Goal: Task Accomplishment & Management: Complete application form

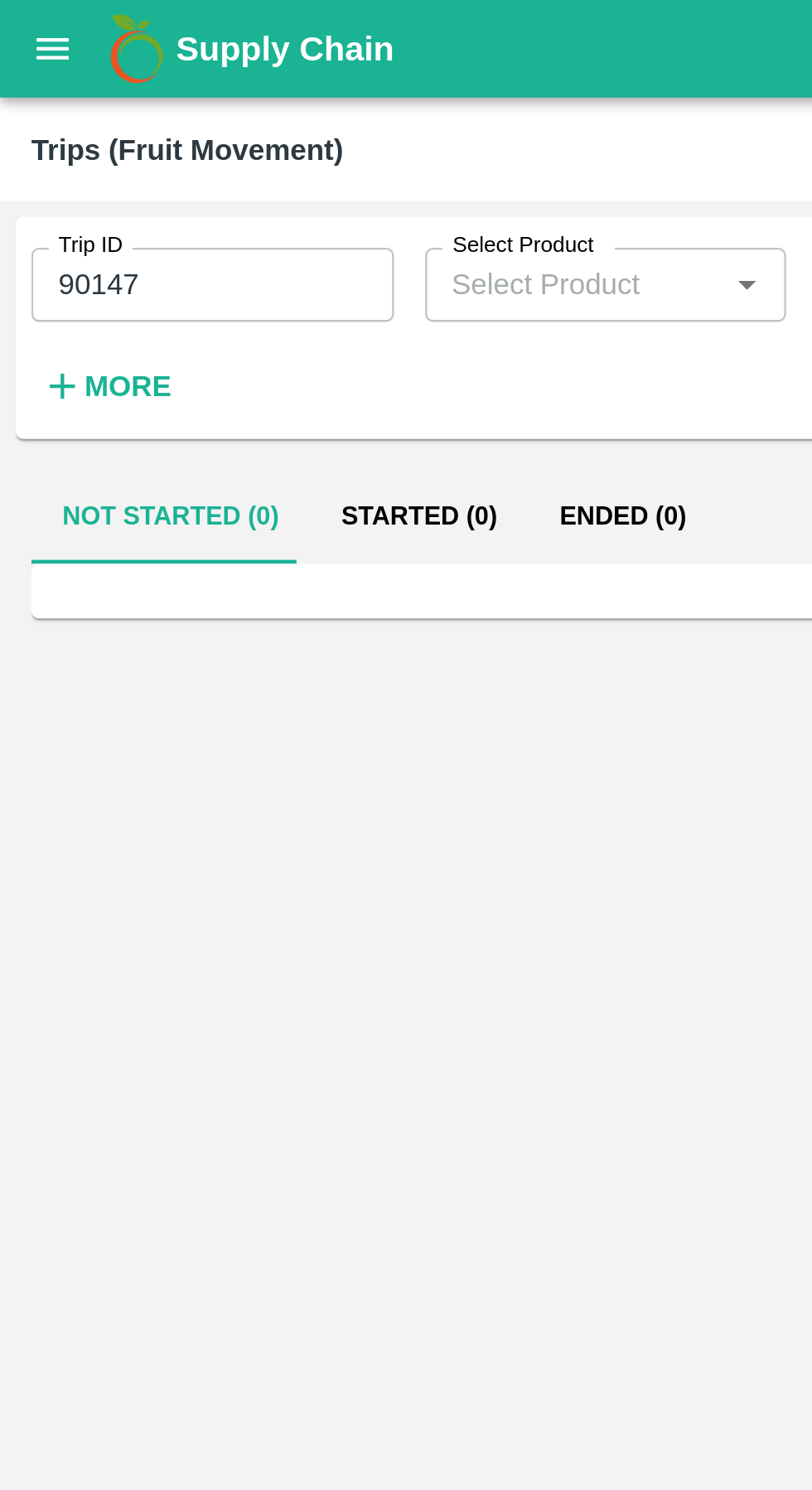
click at [113, 121] on input "90147" at bounding box center [90, 121] width 154 height 32
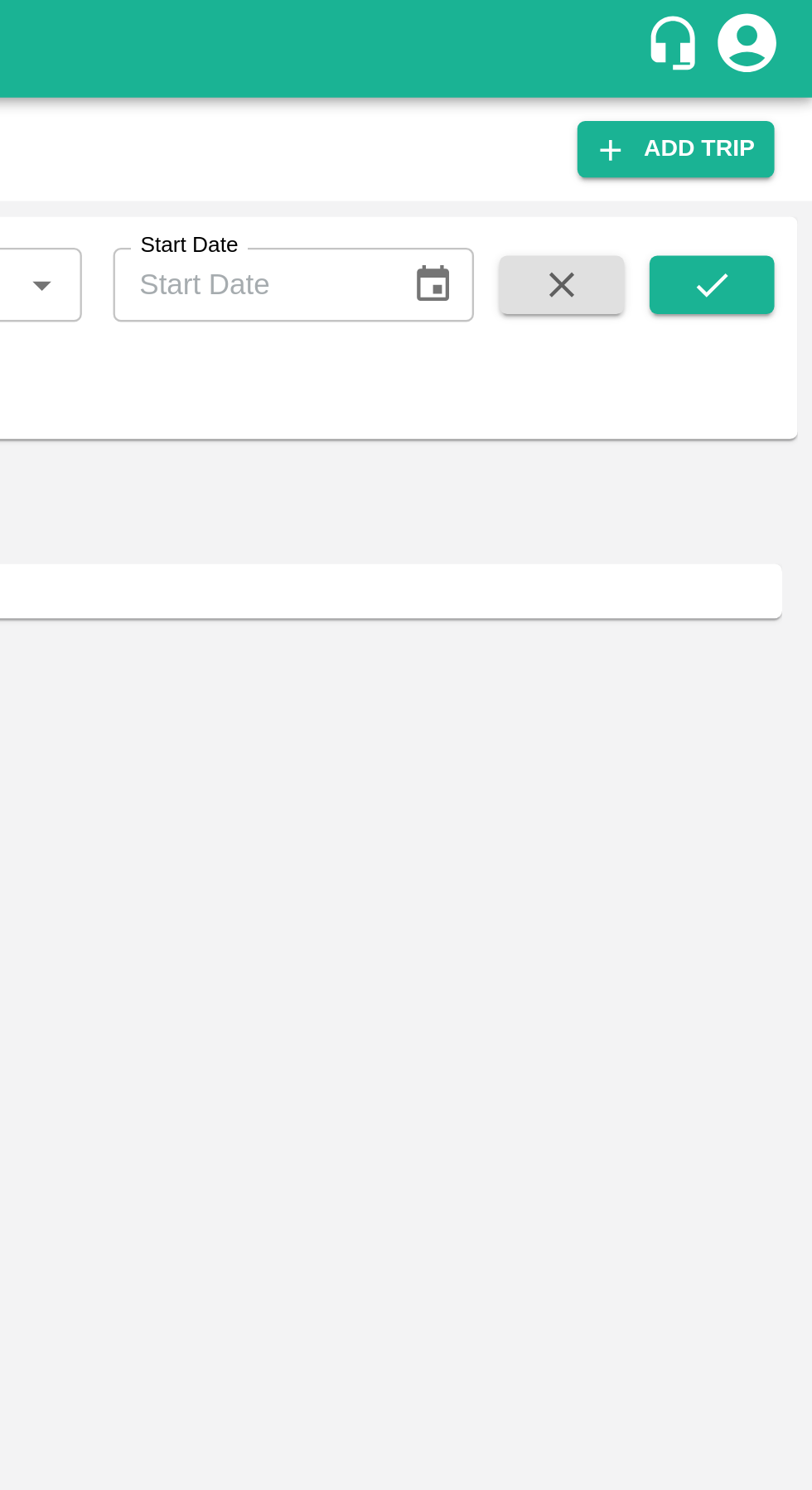
type input "90097"
click at [768, 123] on icon "submit" at bounding box center [769, 121] width 19 height 19
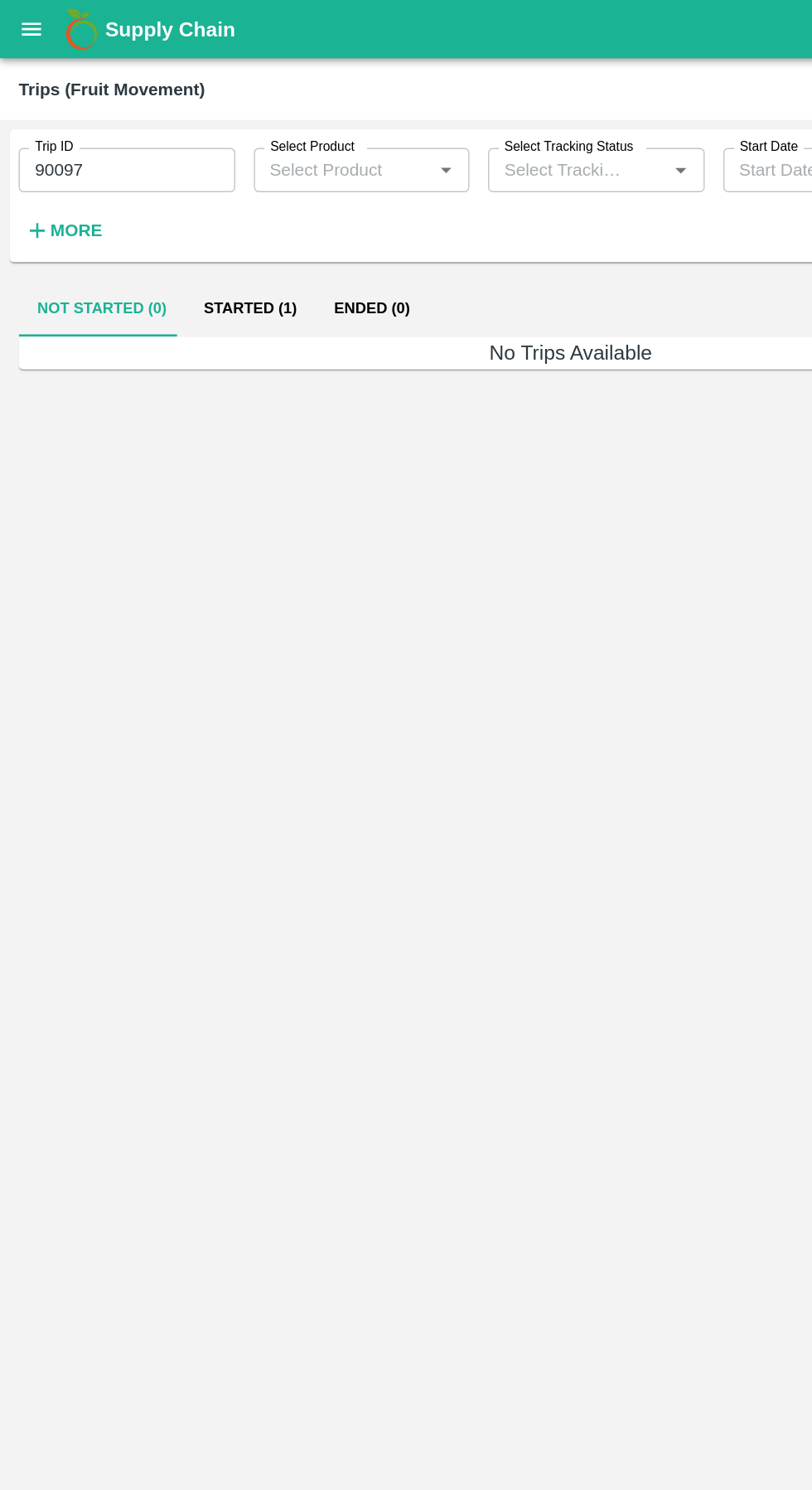
click at [164, 217] on button "Started (1)" at bounding box center [179, 220] width 93 height 40
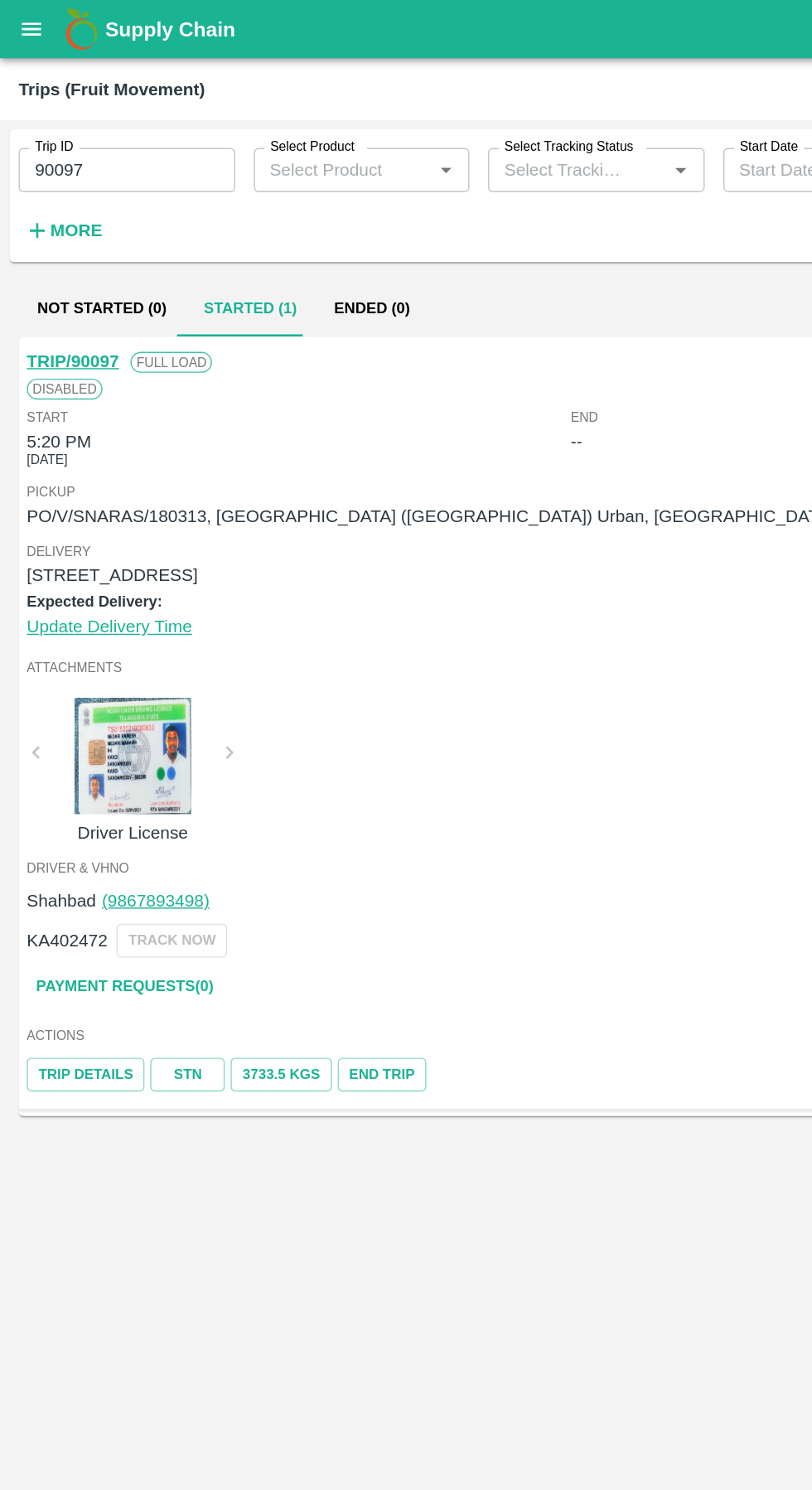
click at [88, 699] on link "Payment Requests( 0 )" at bounding box center [88, 701] width 140 height 29
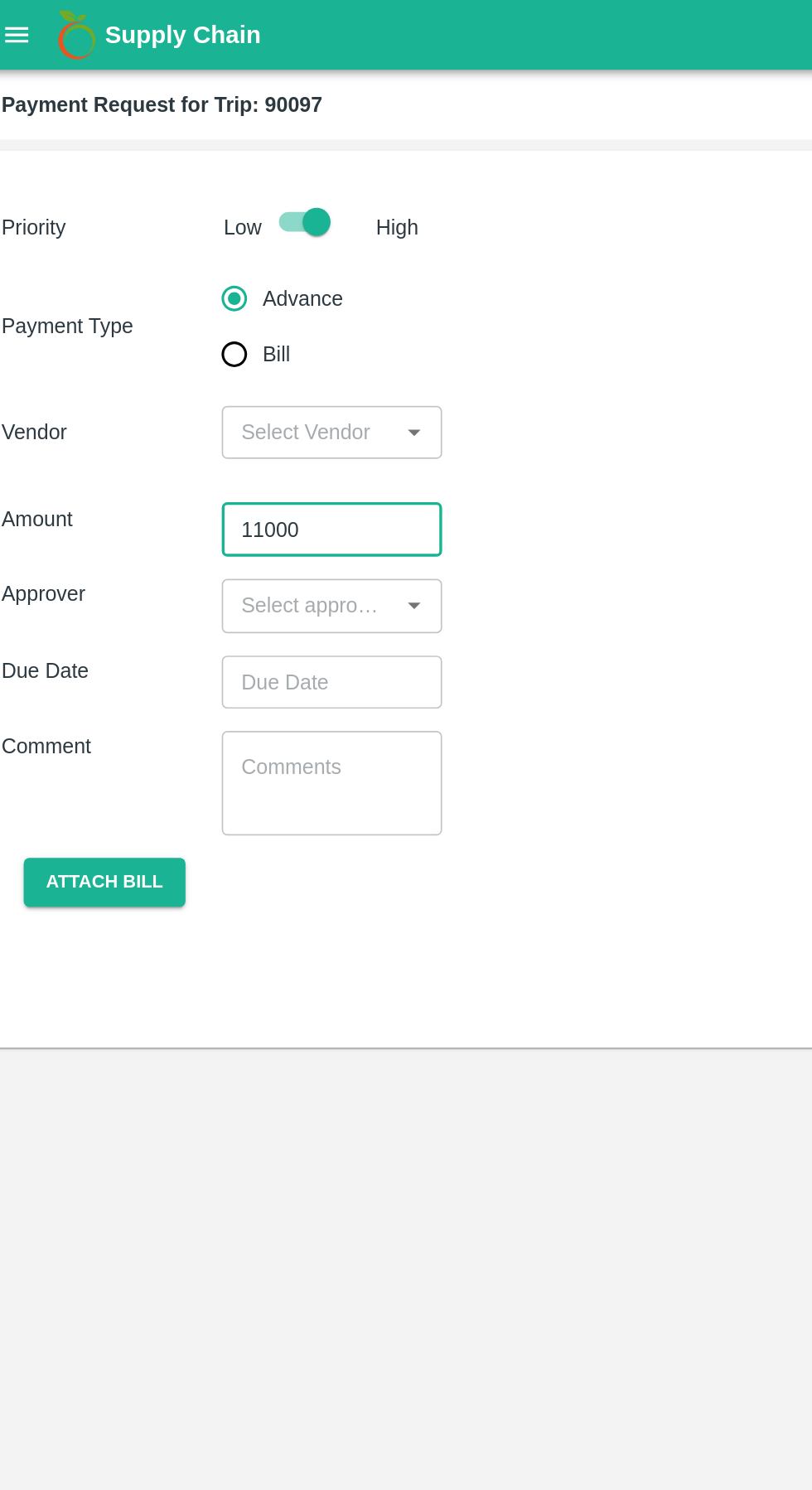
type input "11000"
click at [180, 254] on input "input" at bounding box center [195, 257] width 94 height 21
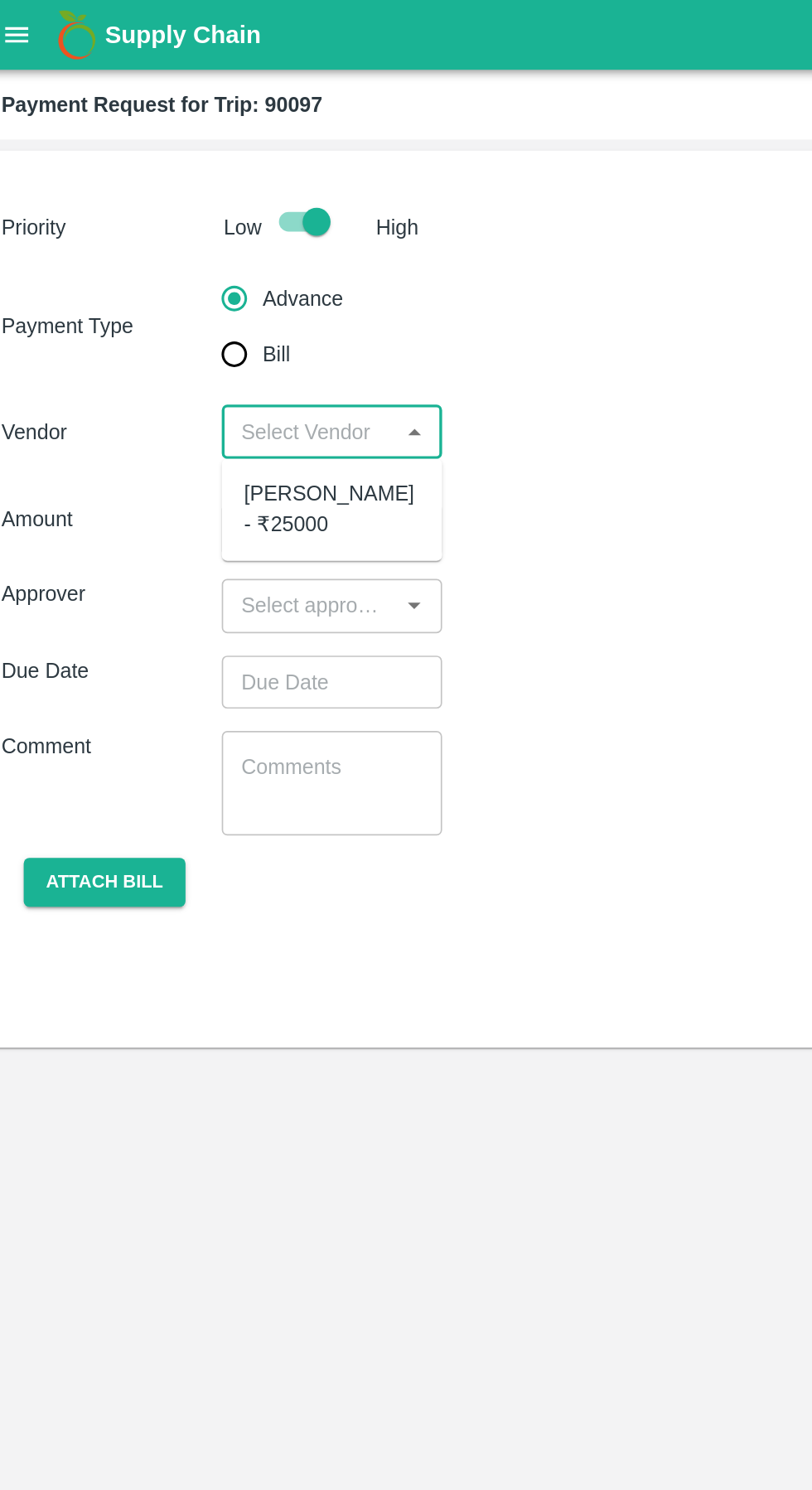
click at [197, 308] on div "Ganesh Mohan Marathe - ₹25000" at bounding box center [209, 303] width 104 height 37
type input "Ganesh Mohan Marathe - ₹25000"
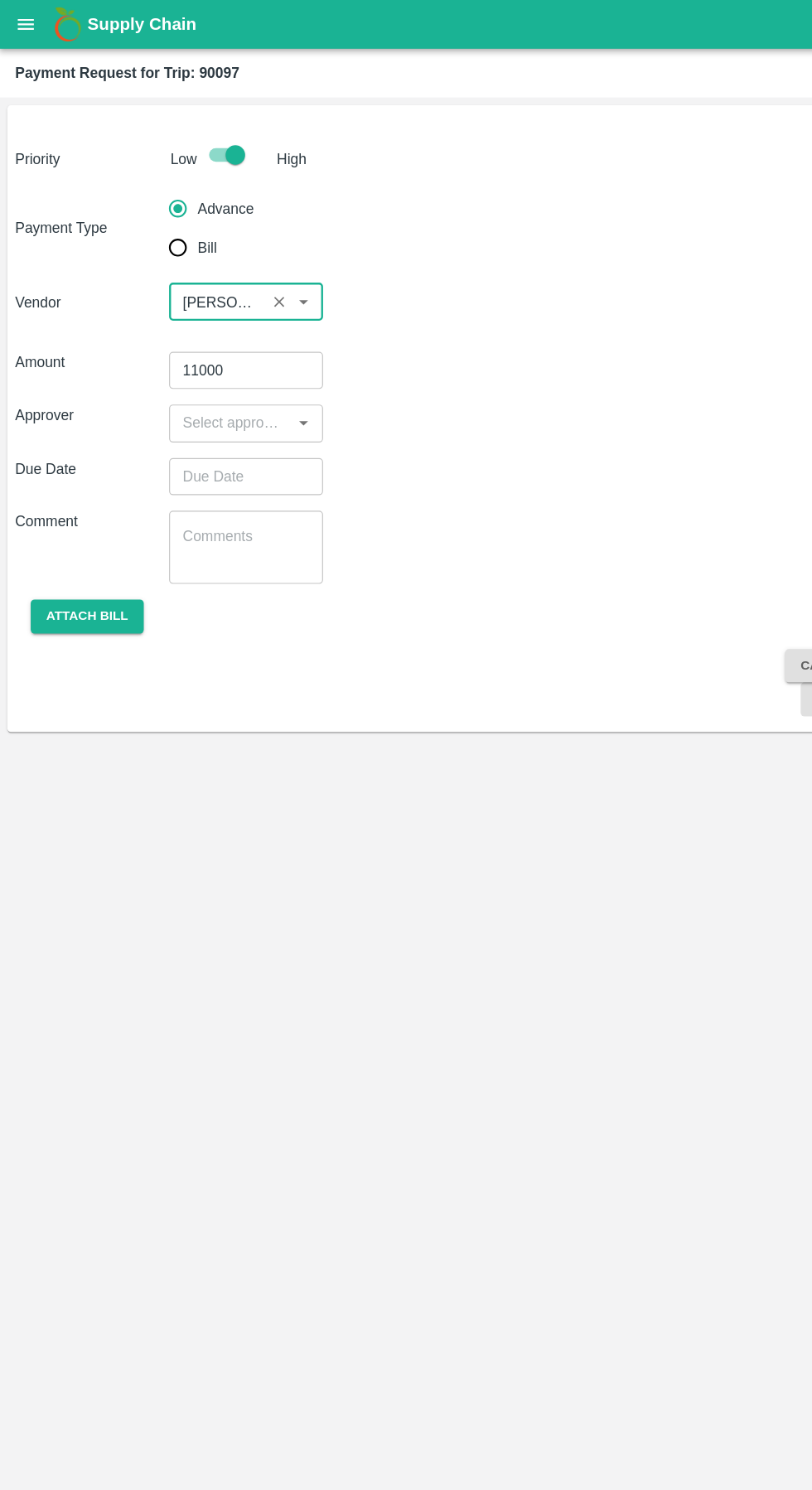
click at [183, 360] on input "input" at bounding box center [195, 359] width 94 height 21
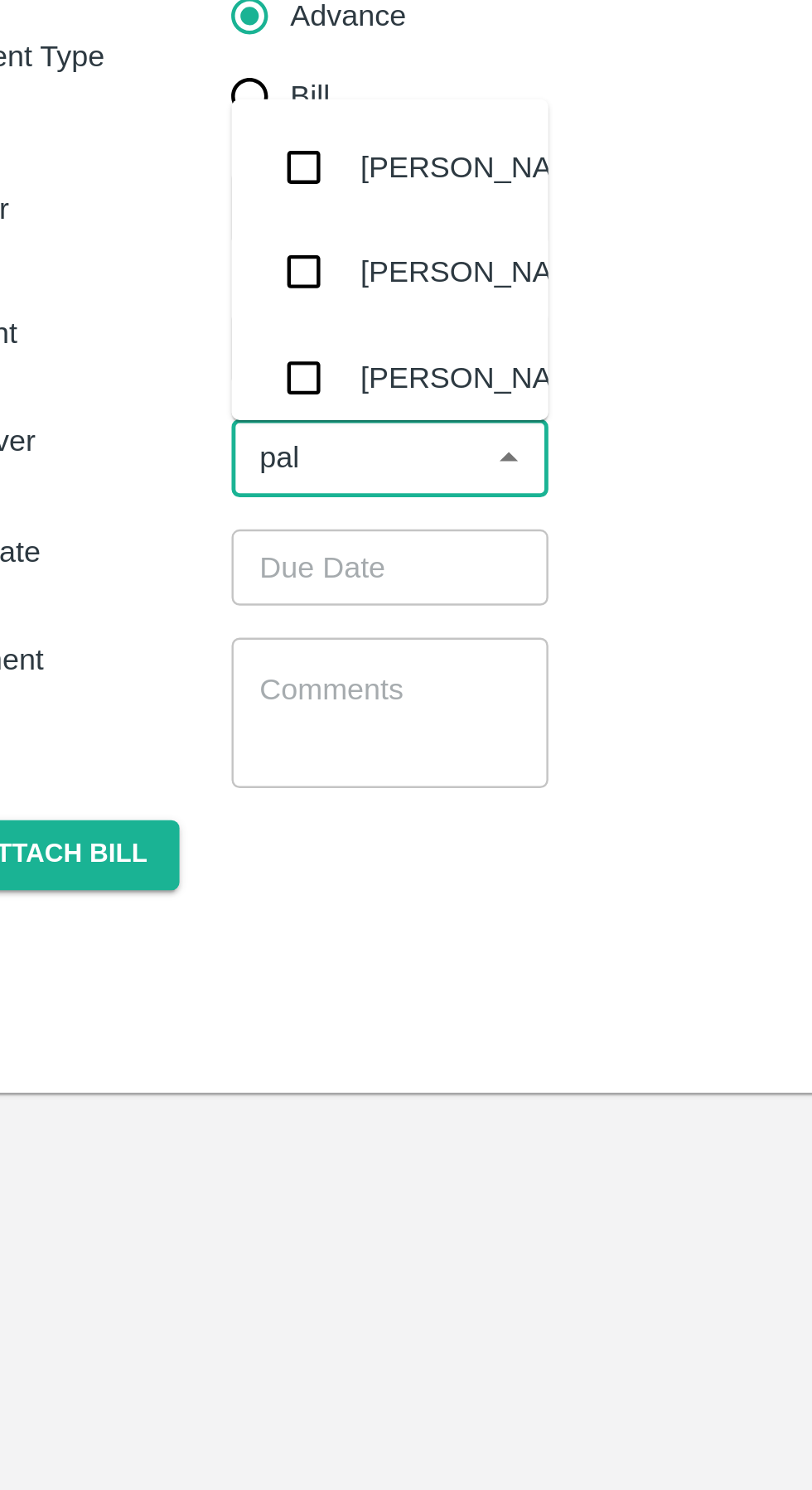
type input "palw"
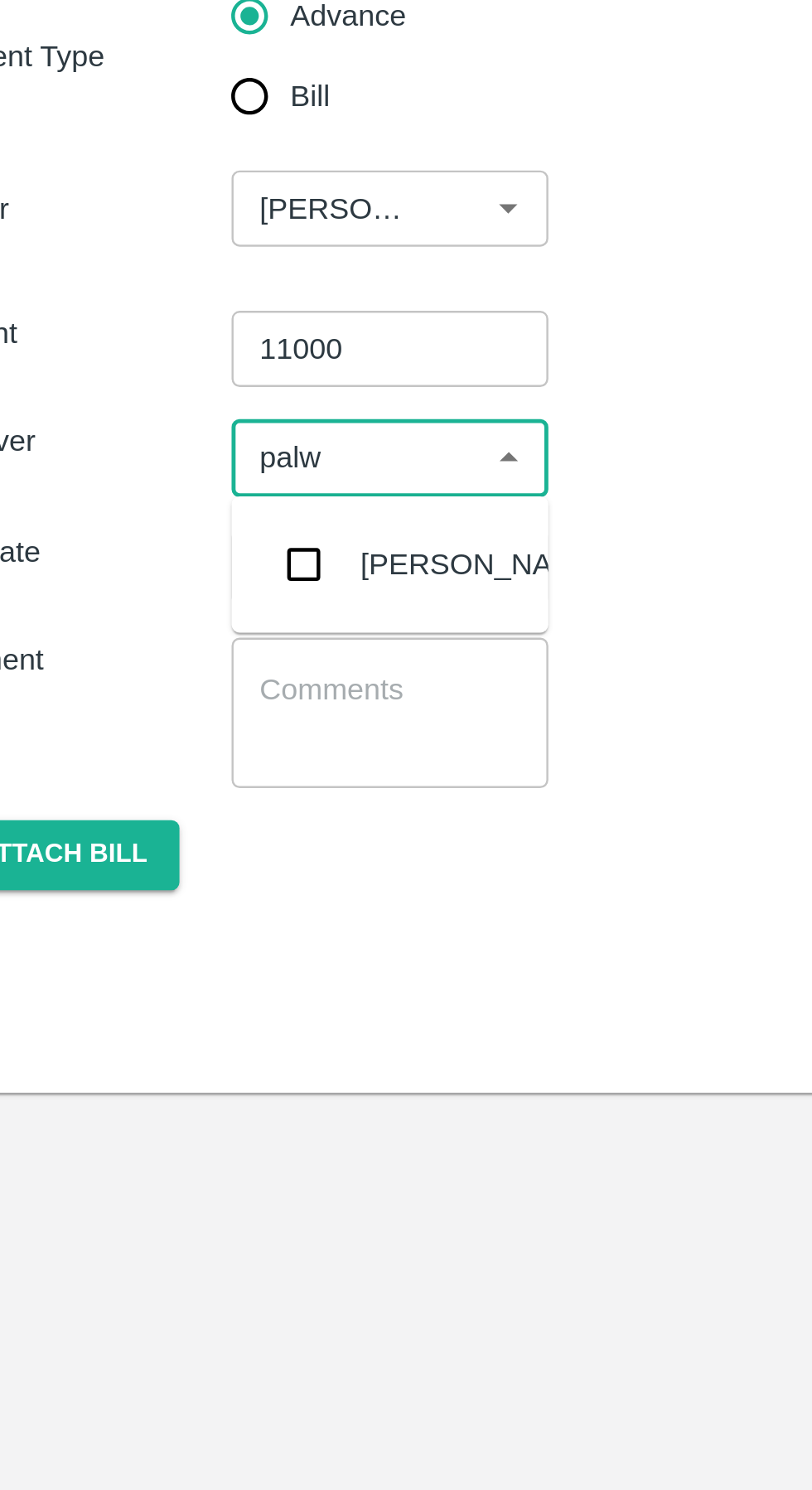
click at [201, 410] on div "Palwinder Singh" at bounding box center [247, 405] width 101 height 19
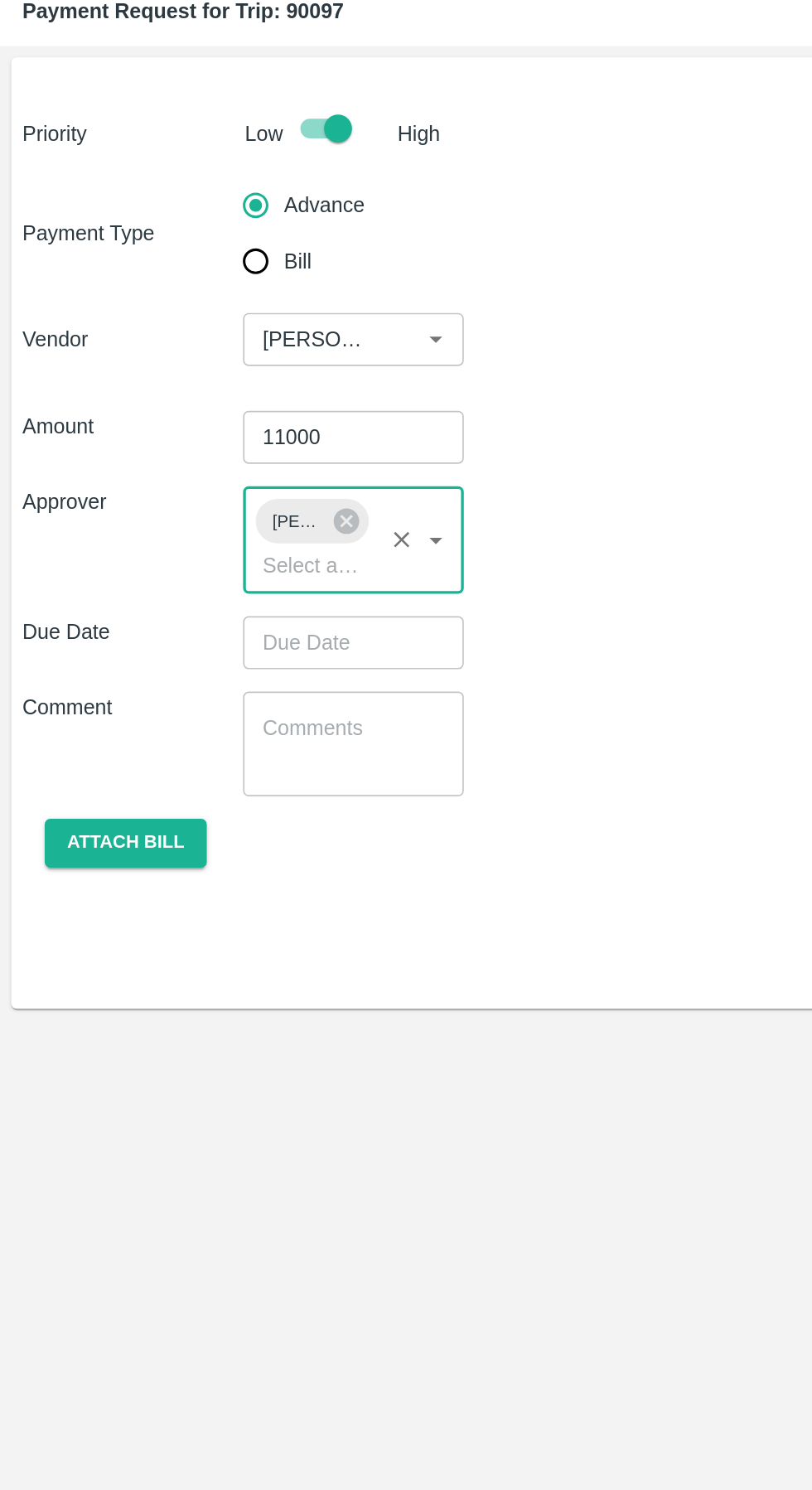
click at [217, 436] on input "Choose date" at bounding box center [204, 437] width 119 height 32
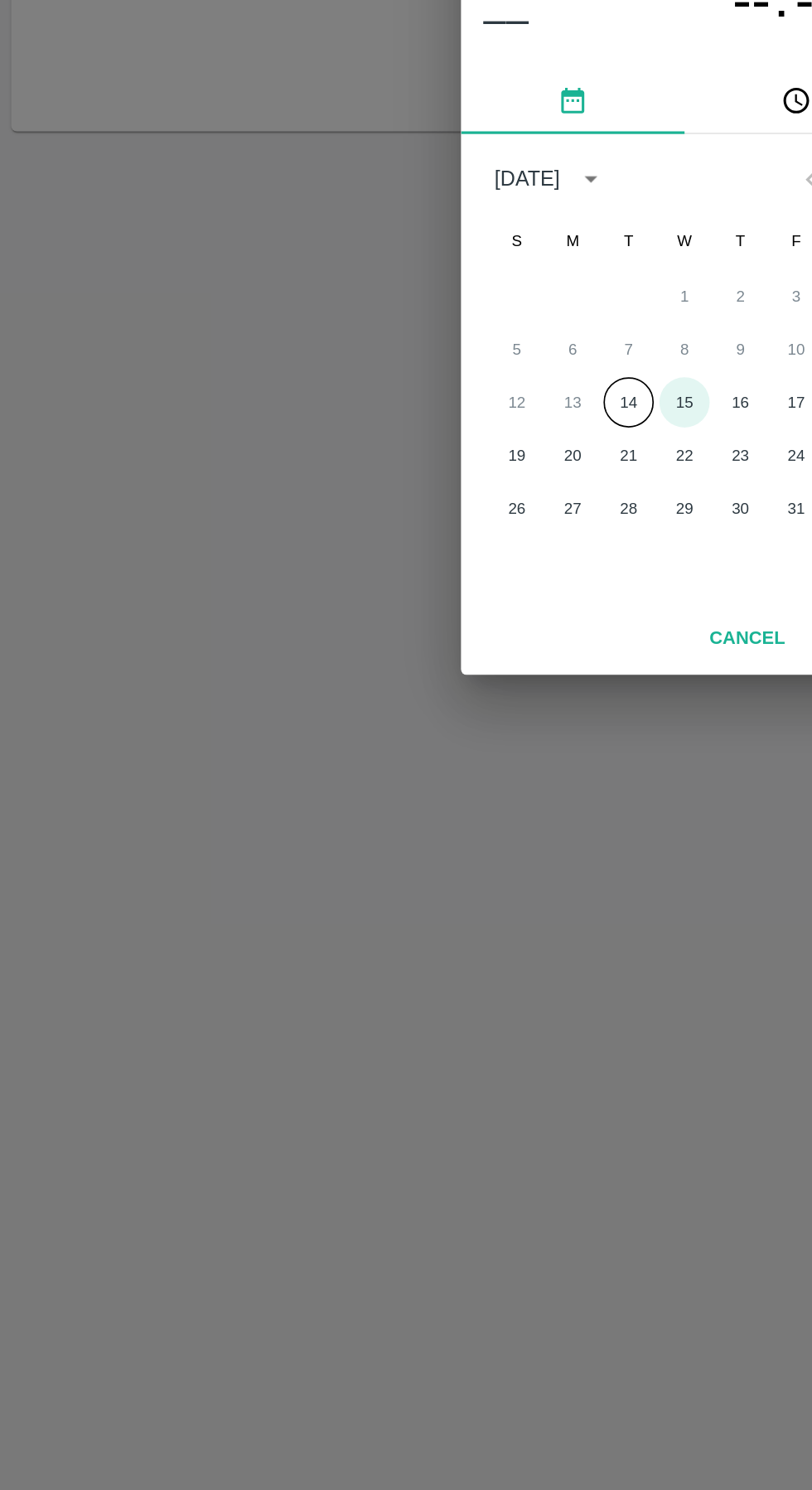
click at [406, 815] on button "15" at bounding box center [406, 815] width 30 height 30
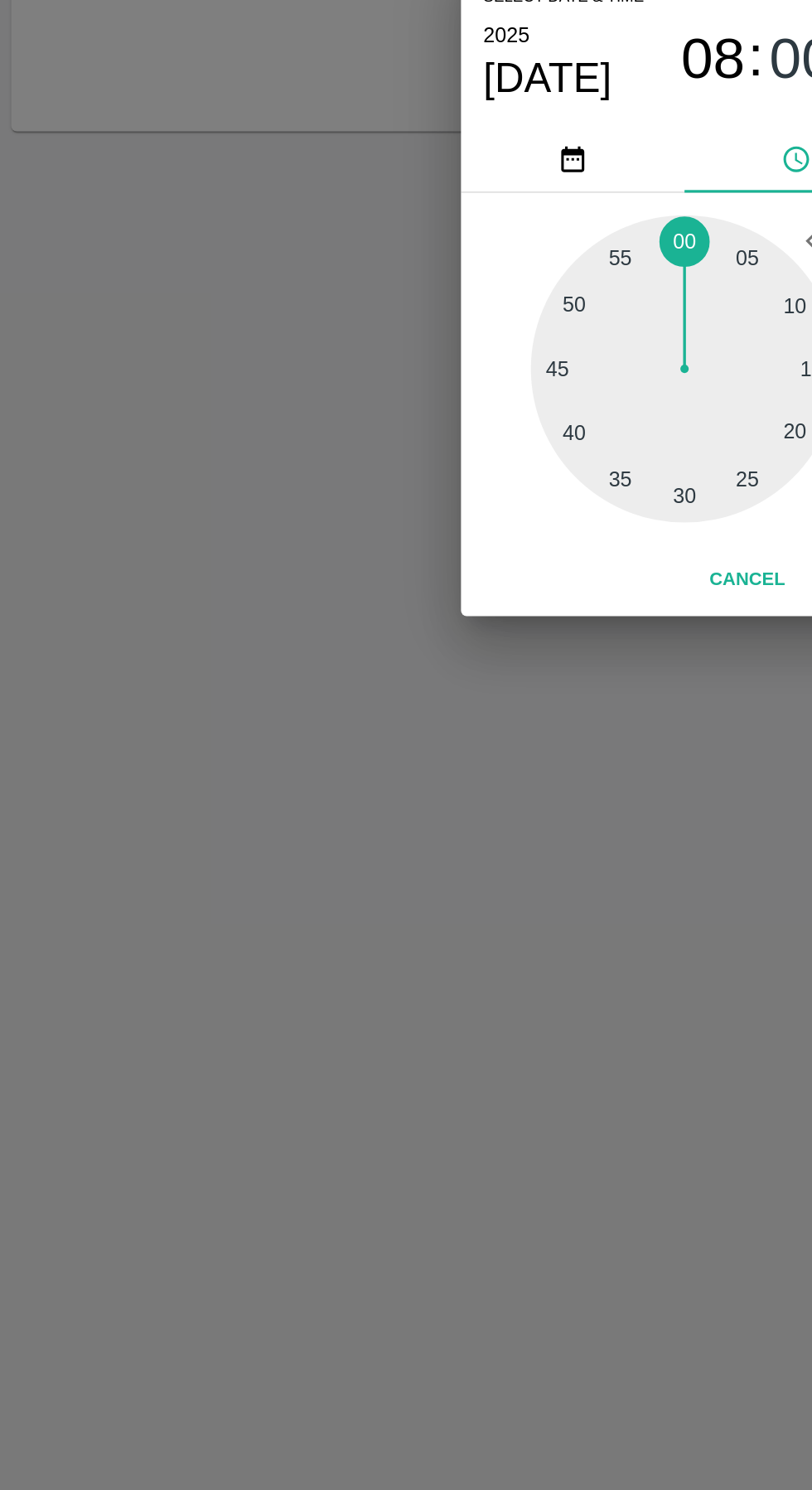
click at [336, 808] on div at bounding box center [406, 794] width 182 height 182
type input "15/10/2025 08:42 AM"
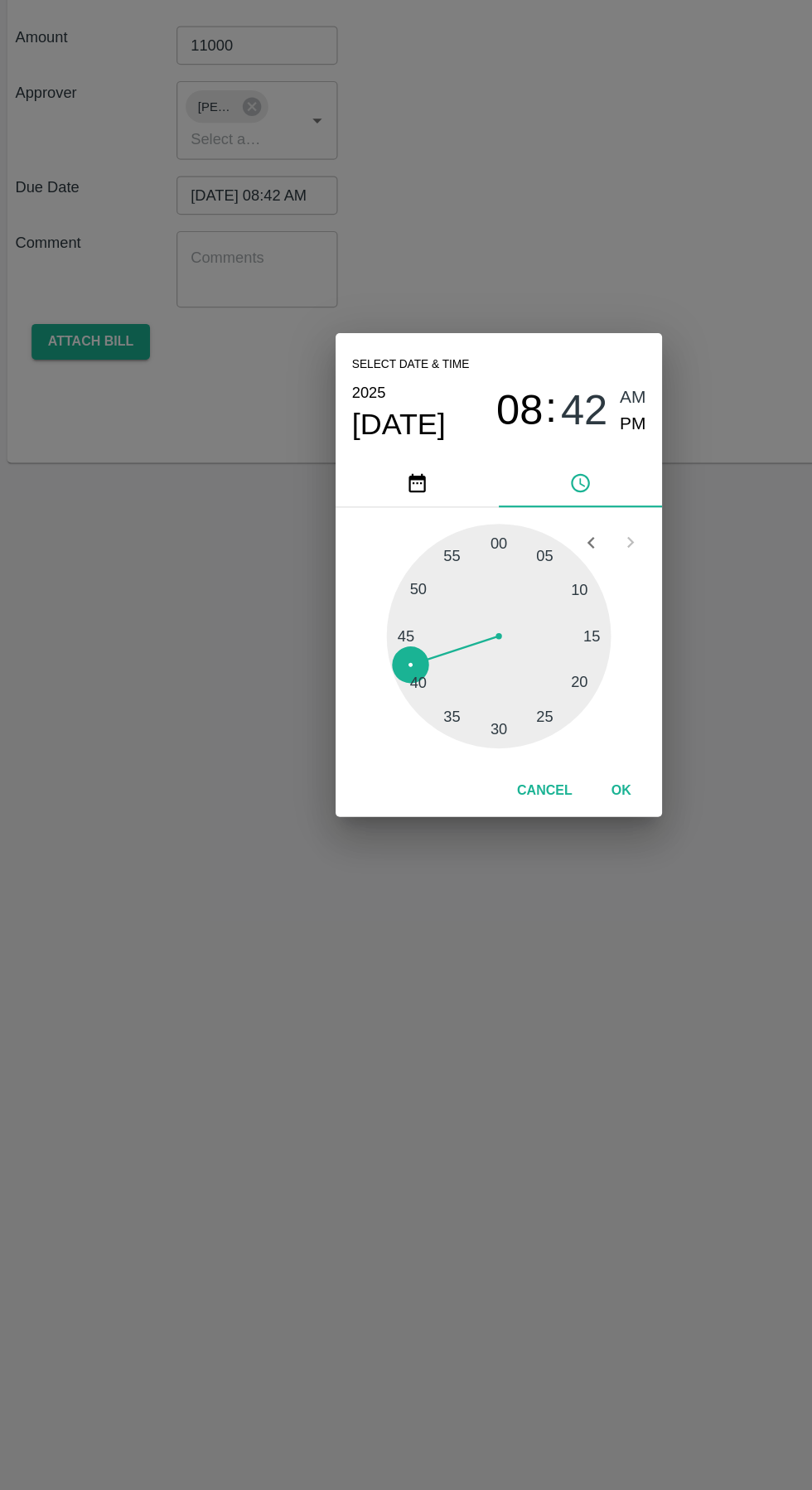
click at [526, 926] on button "OK" at bounding box center [505, 920] width 53 height 29
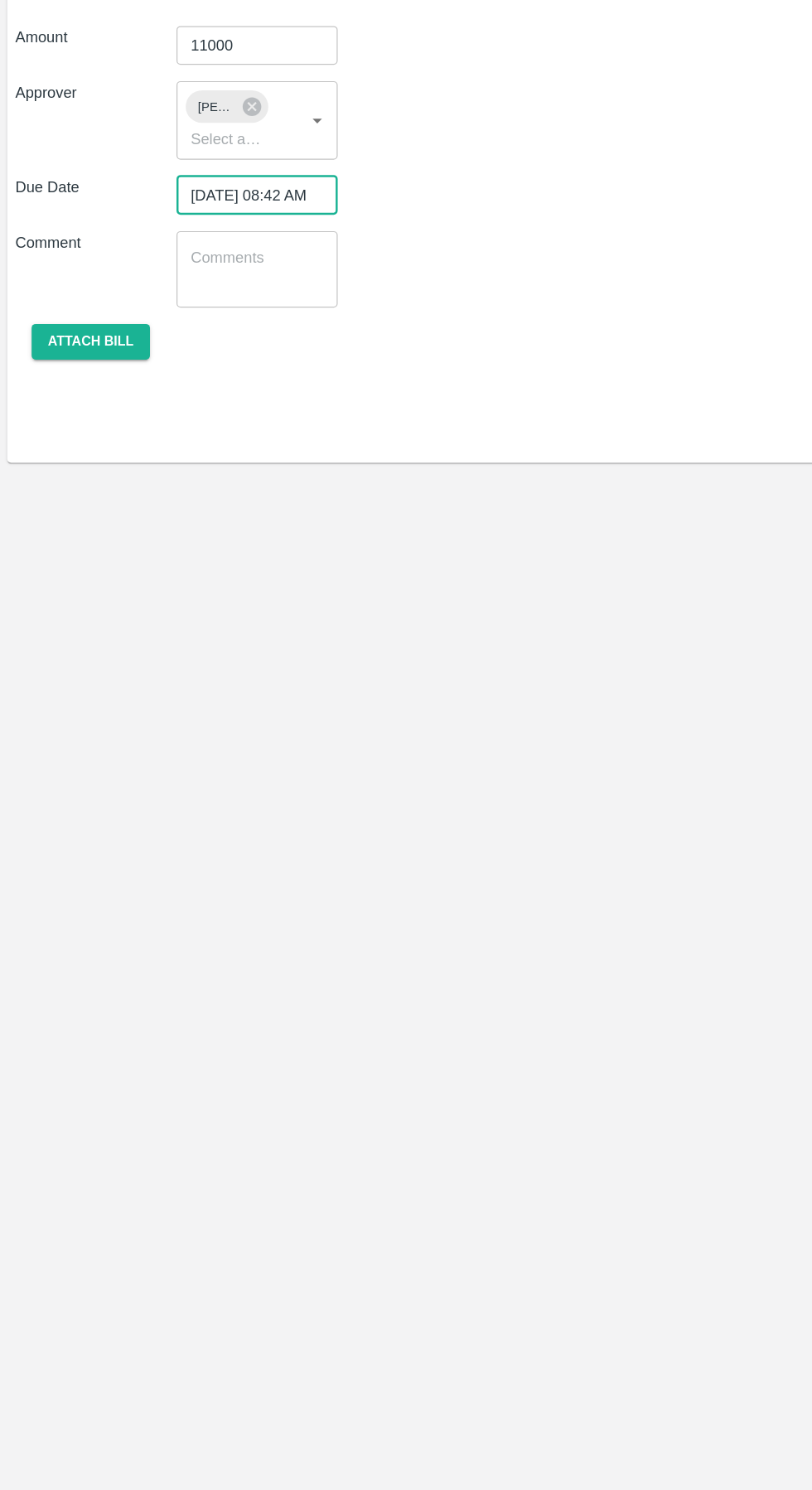
scroll to position [0, 13]
click at [63, 556] on button "Attach bill" at bounding box center [74, 555] width 96 height 29
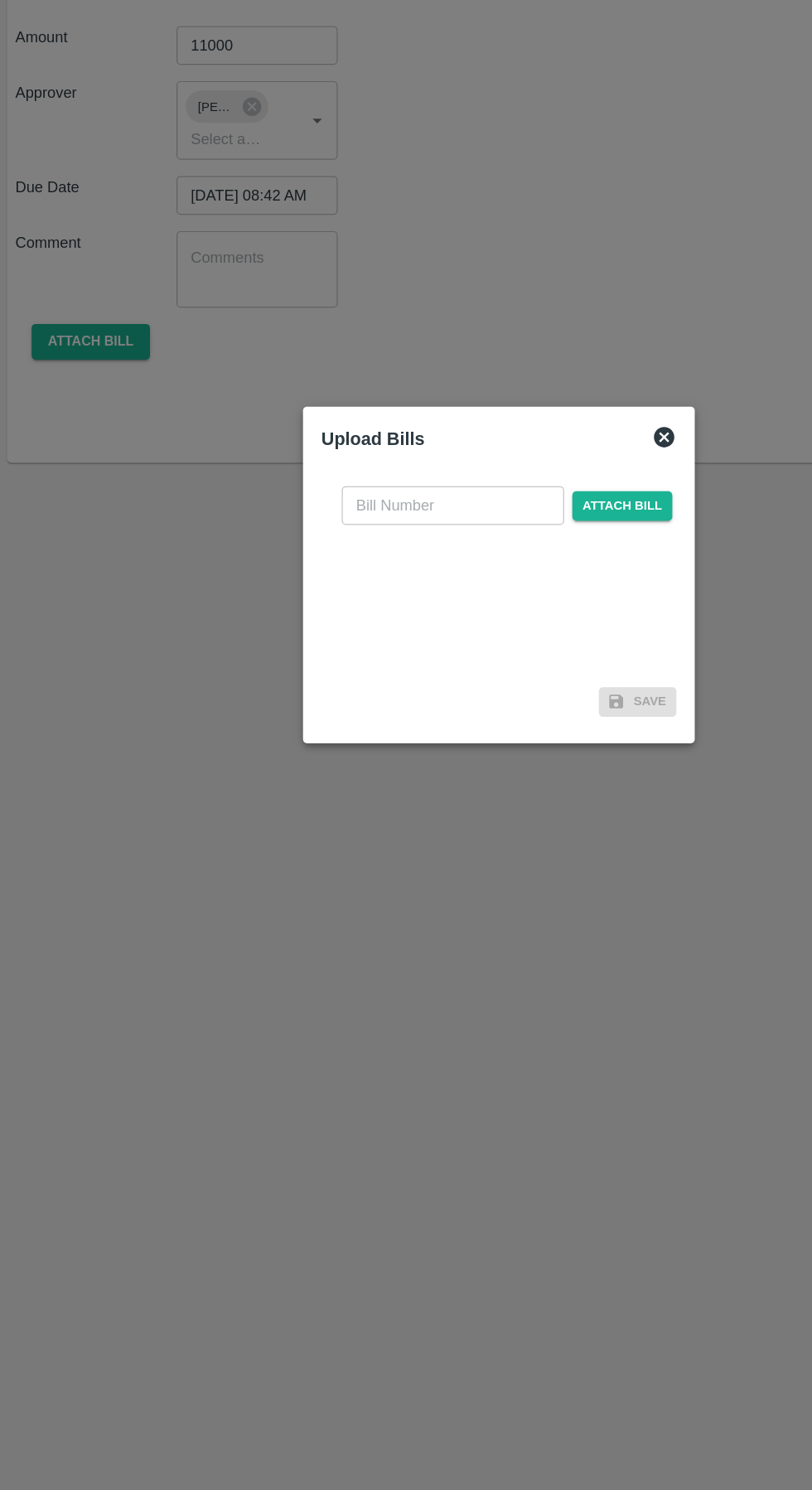
scroll to position [0, 0]
click at [342, 684] on input "text" at bounding box center [368, 688] width 180 height 32
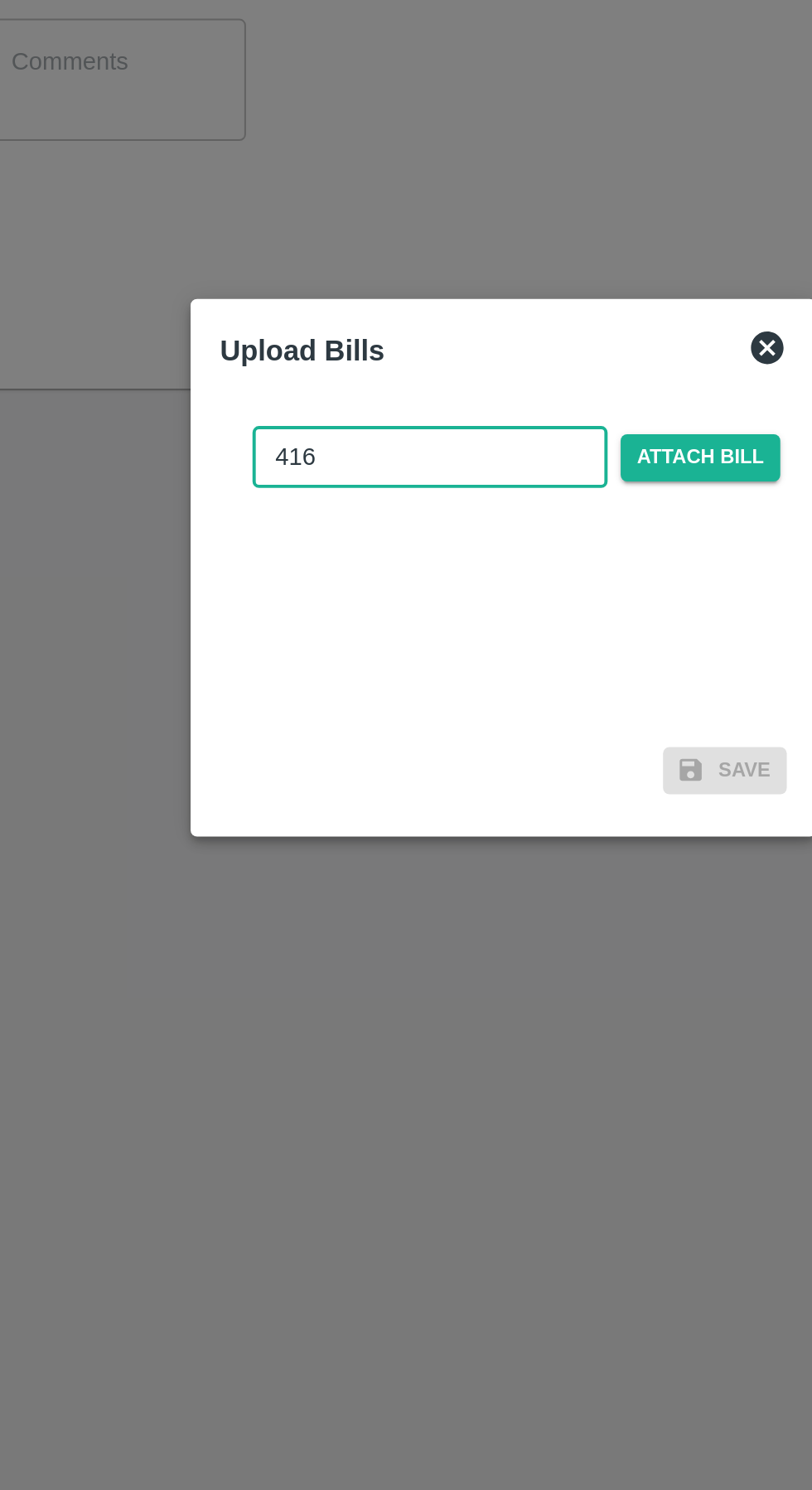
type input "416"
click at [501, 683] on span "Attach bill" at bounding box center [506, 689] width 81 height 24
click at [0, 0] on input "Attach bill" at bounding box center [0, 0] width 0 height 0
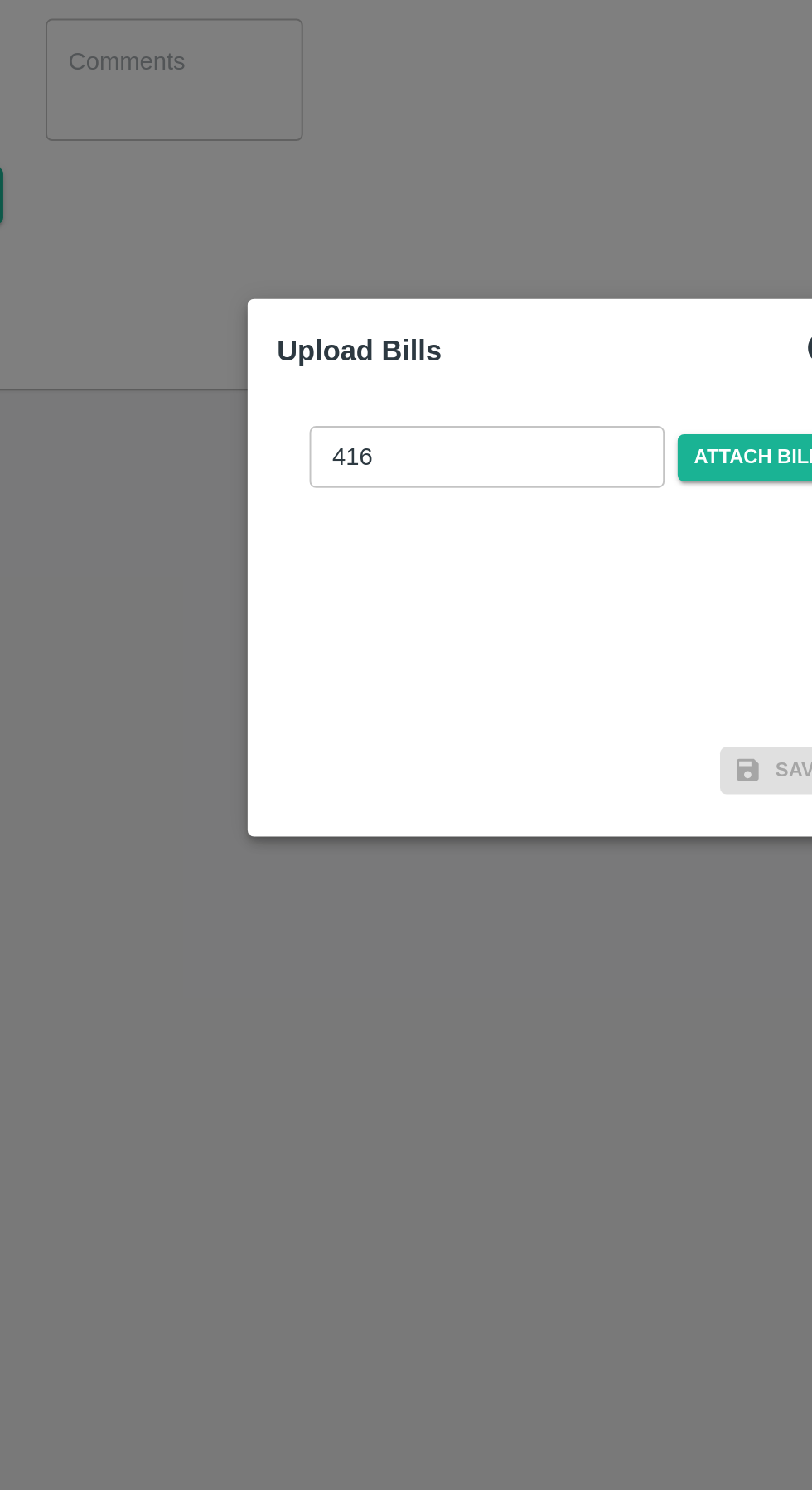
click at [504, 687] on span "Attach bill" at bounding box center [506, 689] width 81 height 24
click at [0, 0] on input "Attach bill" at bounding box center [0, 0] width 0 height 0
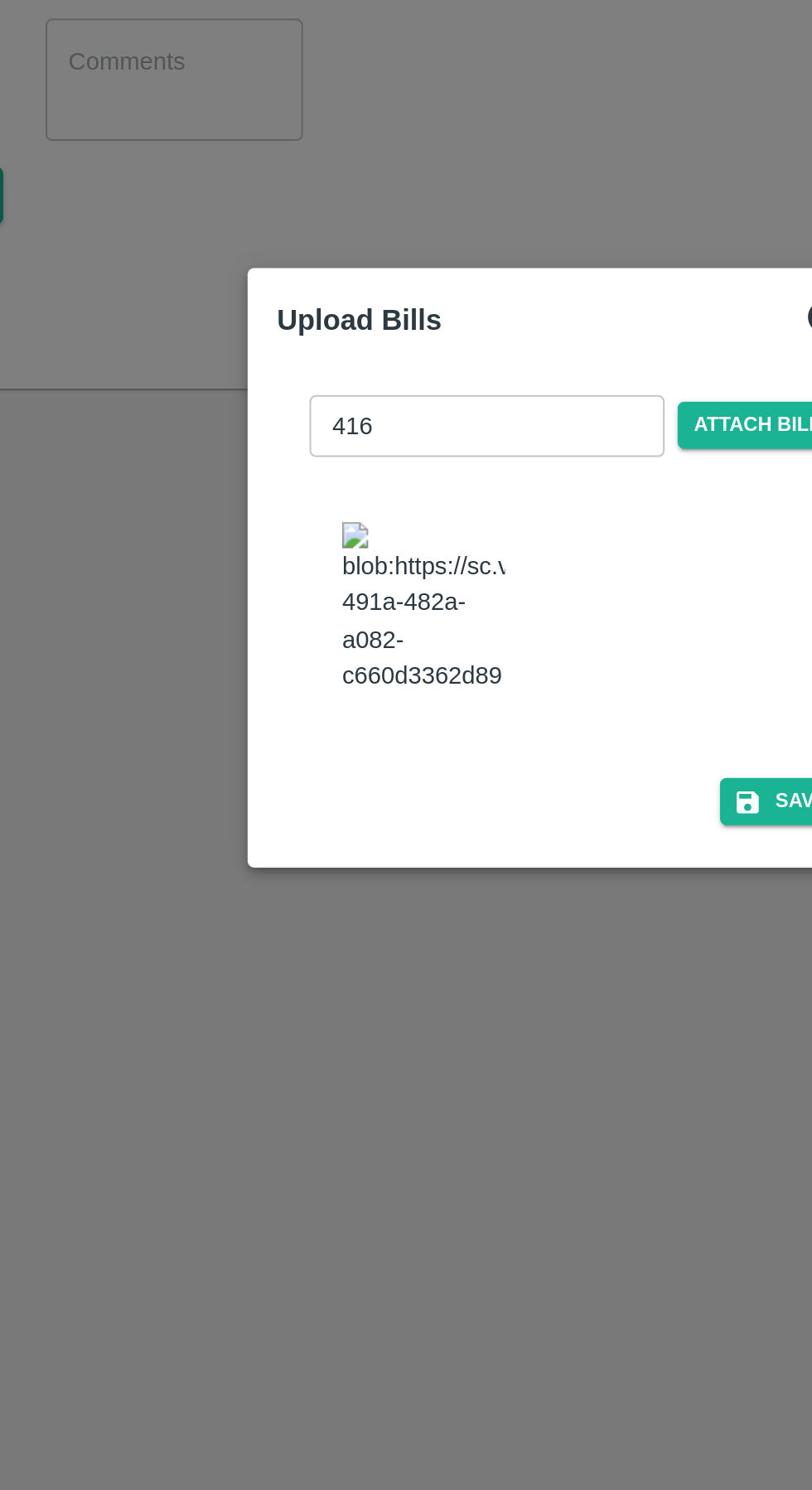
click at [507, 870] on icon "button" at bounding box center [501, 864] width 11 height 11
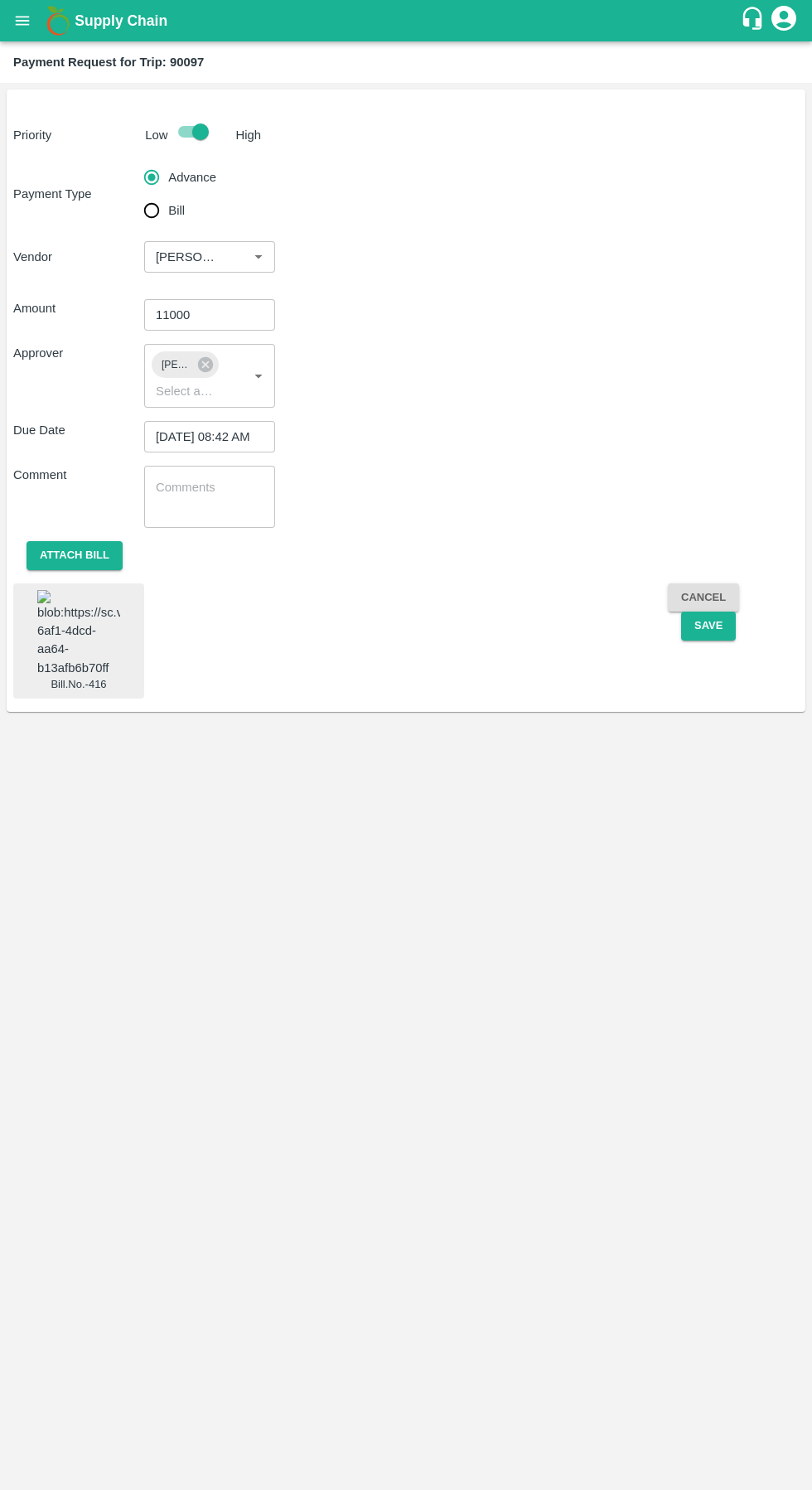
click at [725, 628] on button "Save" at bounding box center [708, 625] width 55 height 29
click at [725, 630] on button "Save" at bounding box center [708, 625] width 55 height 29
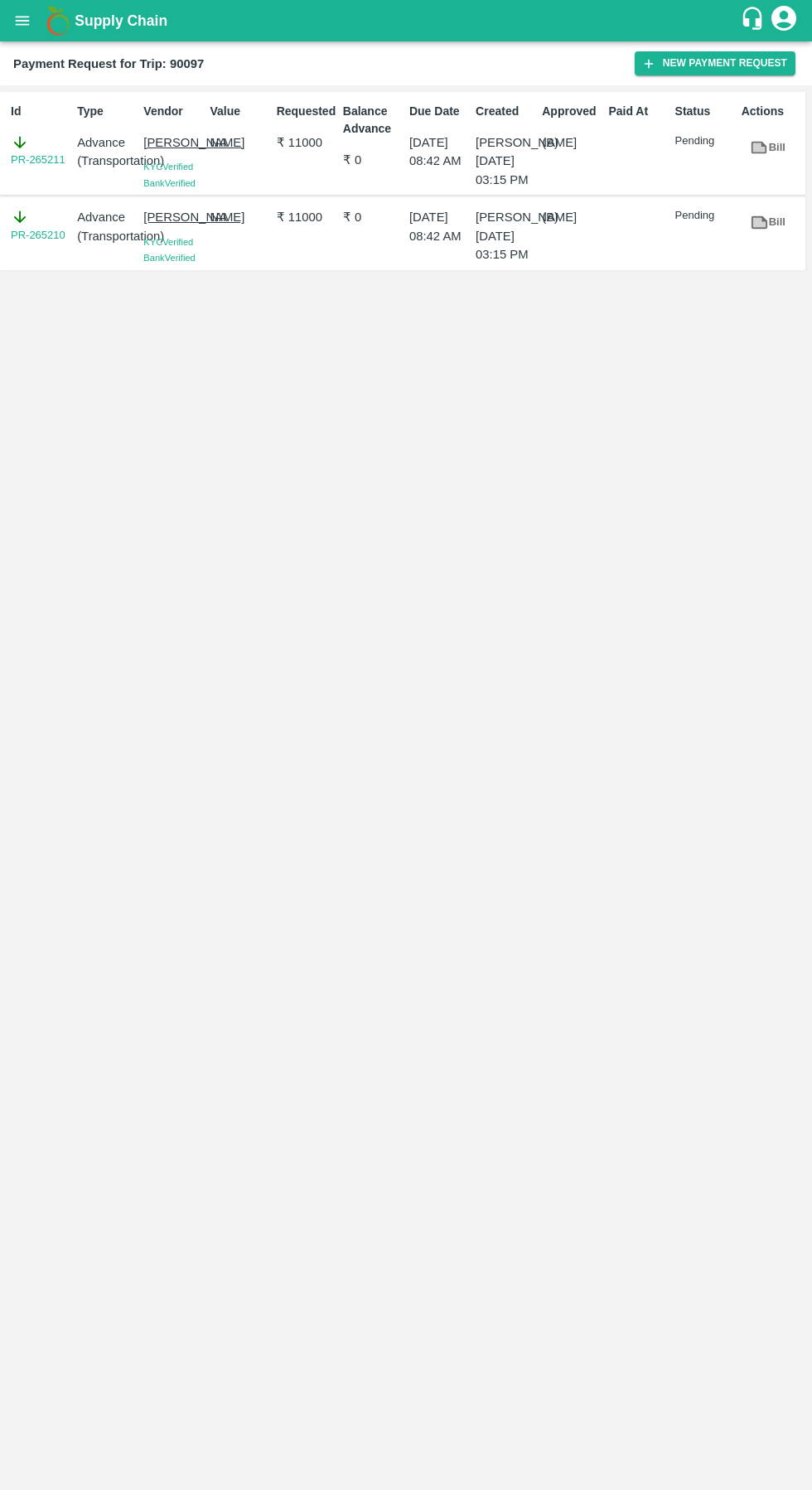
click at [38, 157] on link "PR-265211" at bounding box center [38, 160] width 55 height 17
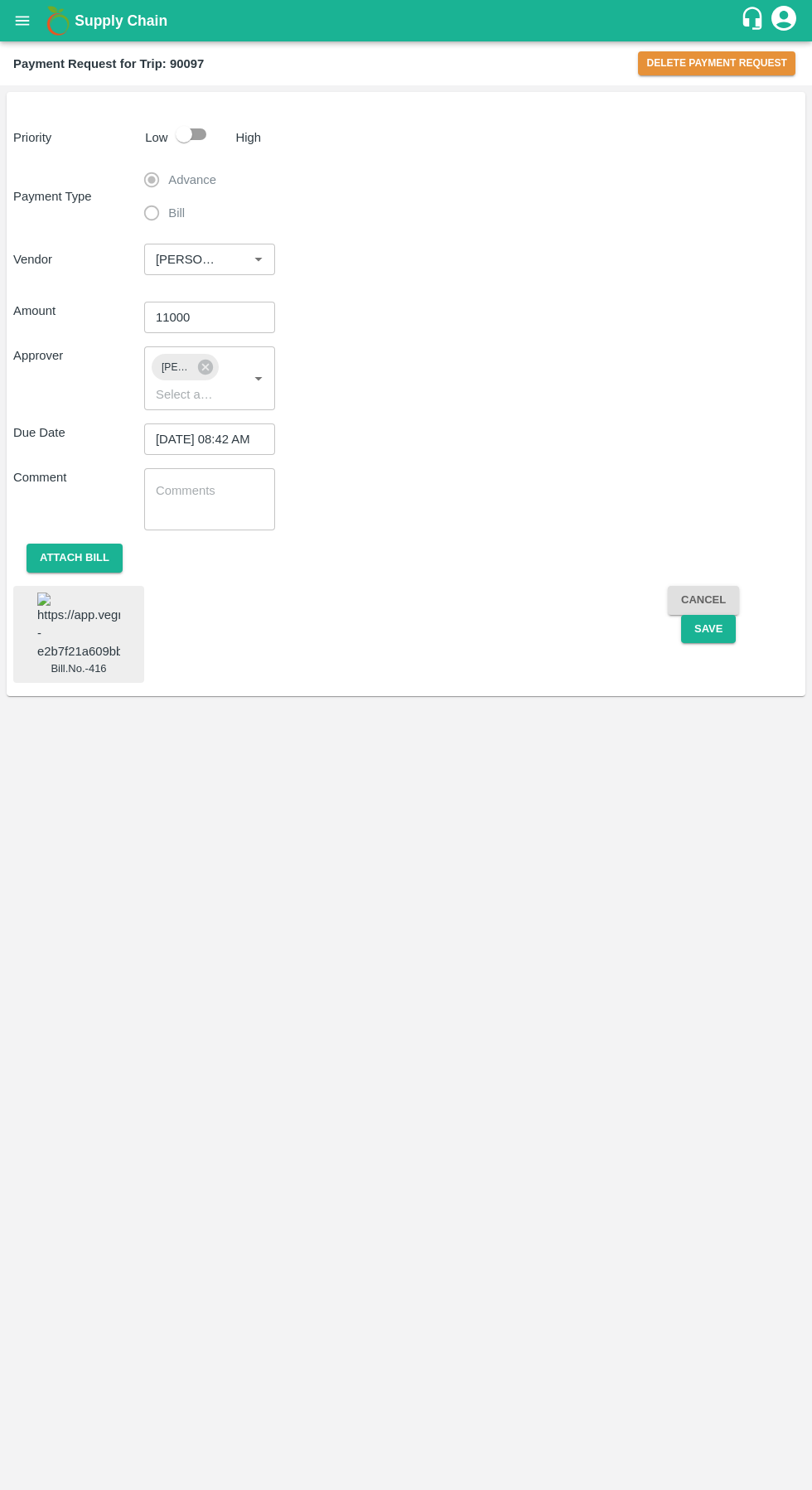
click at [718, 62] on button "Delete Payment Request" at bounding box center [716, 63] width 157 height 24
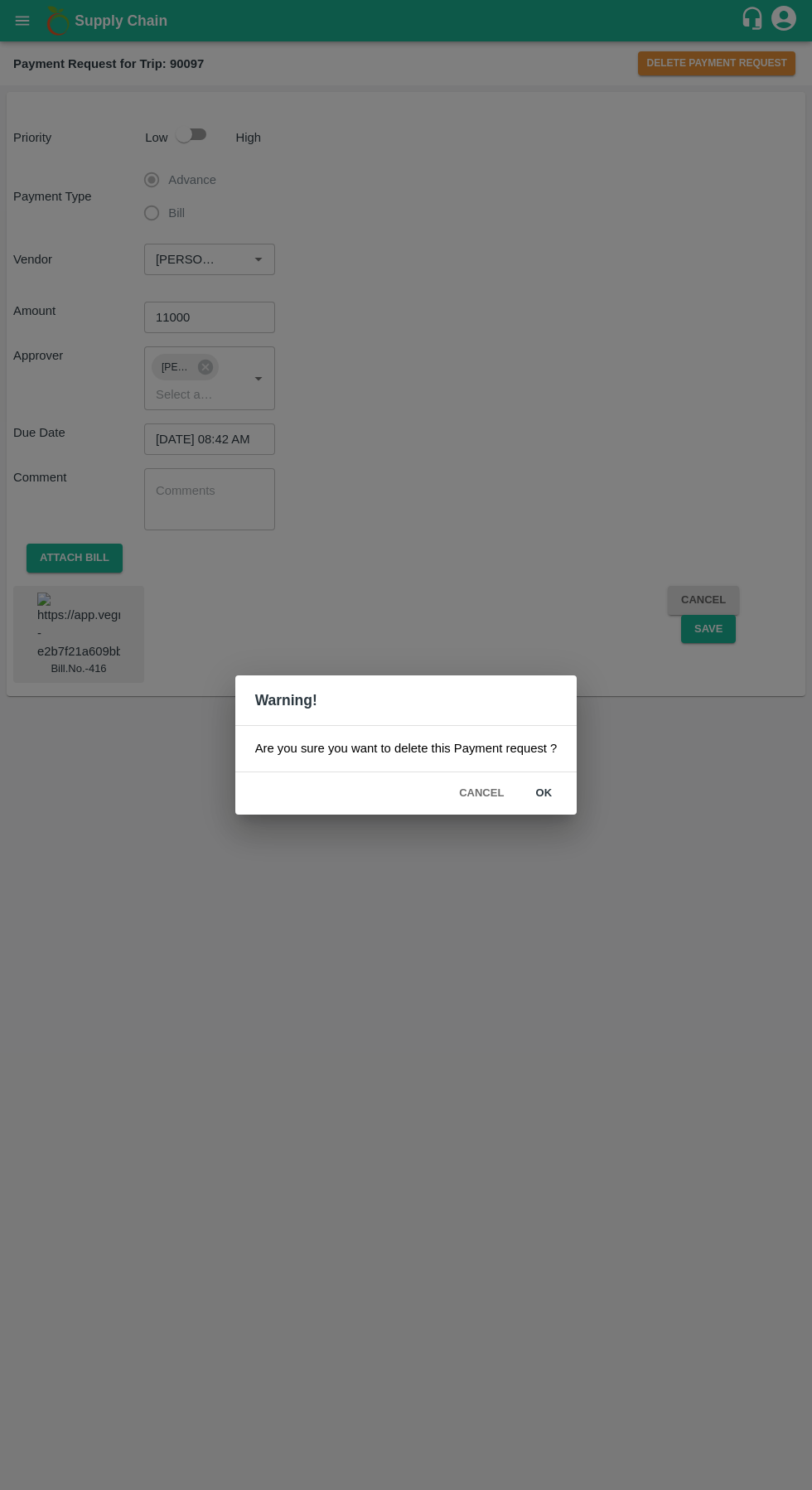
click at [553, 799] on button "ok" at bounding box center [543, 792] width 53 height 29
